Goal: Information Seeking & Learning: Learn about a topic

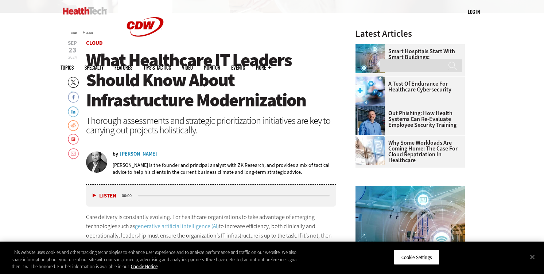
scroll to position [241, 0]
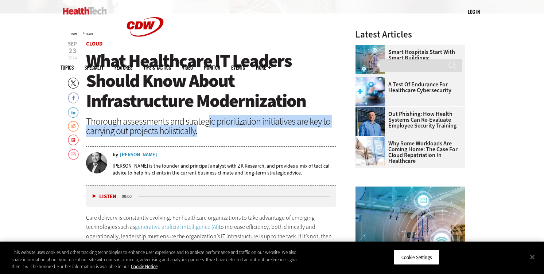
drag, startPoint x: 211, startPoint y: 133, endPoint x: 205, endPoint y: 113, distance: 20.4
click at [205, 113] on header "[DATE] Twitter Facebook LinkedIn Reddit Flipboard Email Cloud What Healthcare I…" at bounding box center [211, 113] width 250 height 144
click at [204, 117] on div "Thorough assessments and strategic prioritization initiatives are key to carryi…" at bounding box center [211, 126] width 250 height 19
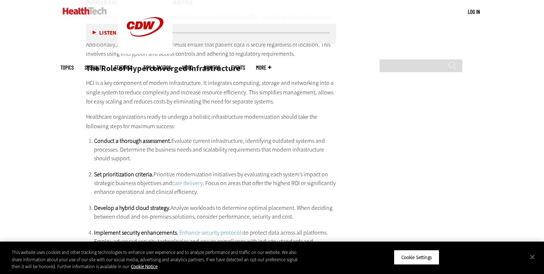
scroll to position [1302, 0]
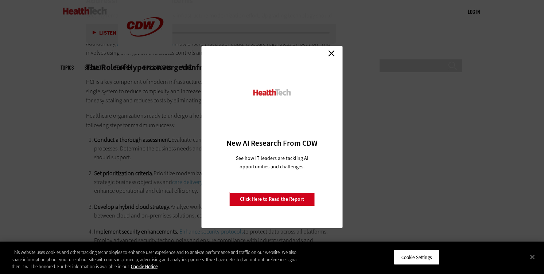
click at [334, 53] on link "Close" at bounding box center [331, 53] width 11 height 11
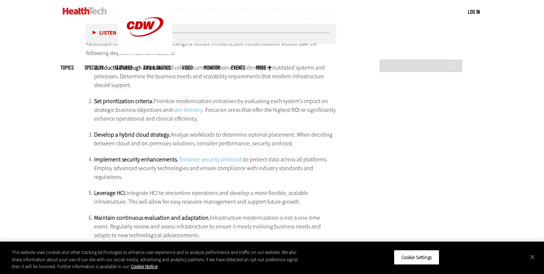
scroll to position [1386, 0]
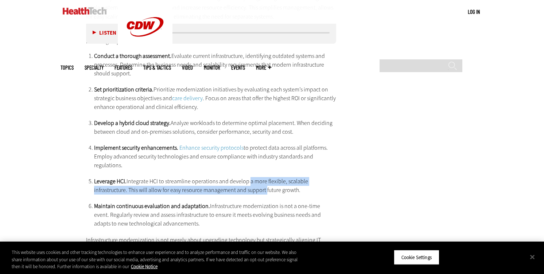
drag, startPoint x: 264, startPoint y: 183, endPoint x: 244, endPoint y: 169, distance: 24.3
click at [245, 177] on li "Leverage HCI. Integrate HCI to streamline operations and develop a more flexibl…" at bounding box center [215, 186] width 242 height 18
click at [244, 177] on li "Leverage HCI. Integrate HCI to streamline operations and develop a more flexibl…" at bounding box center [215, 186] width 242 height 18
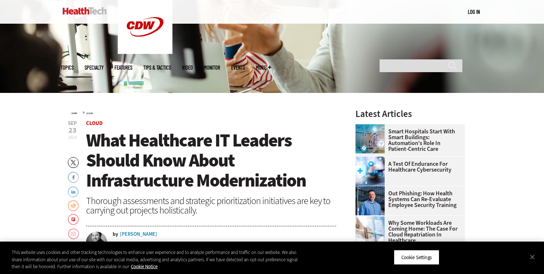
scroll to position [166, 0]
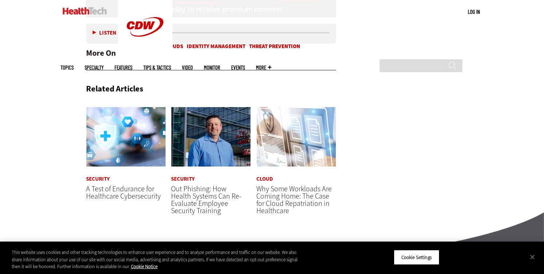
scroll to position [1647, 0]
